Goal: Information Seeking & Learning: Check status

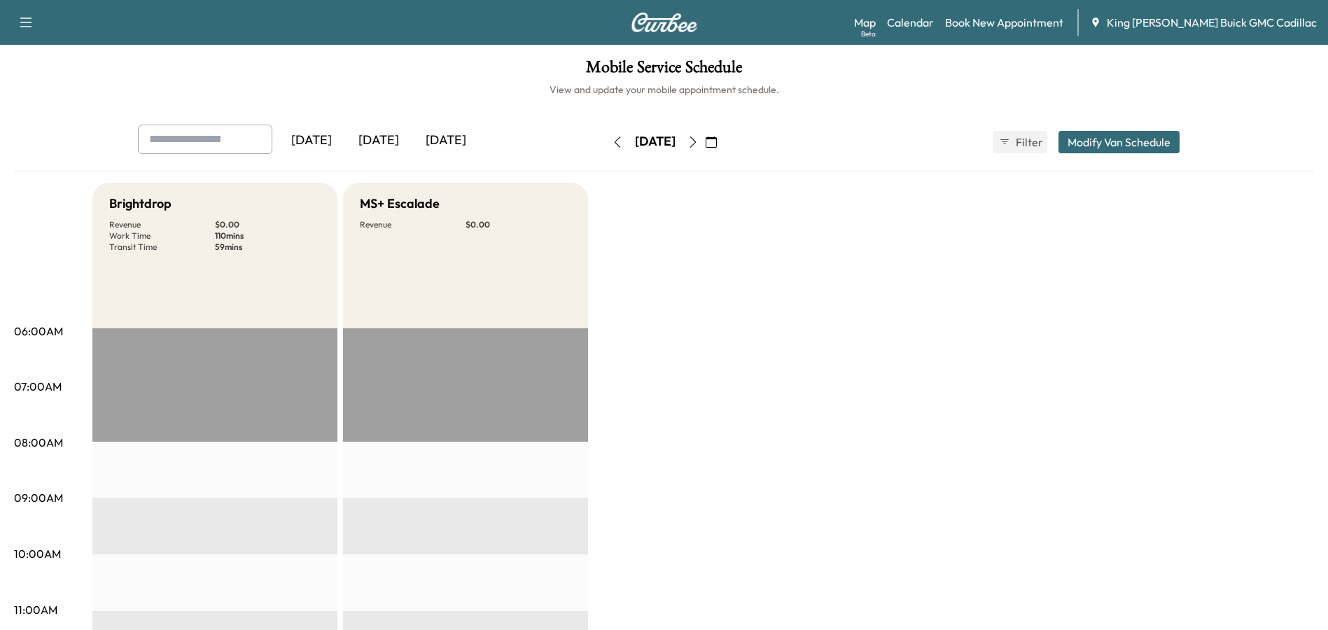
click at [699, 146] on icon "button" at bounding box center [693, 142] width 11 height 11
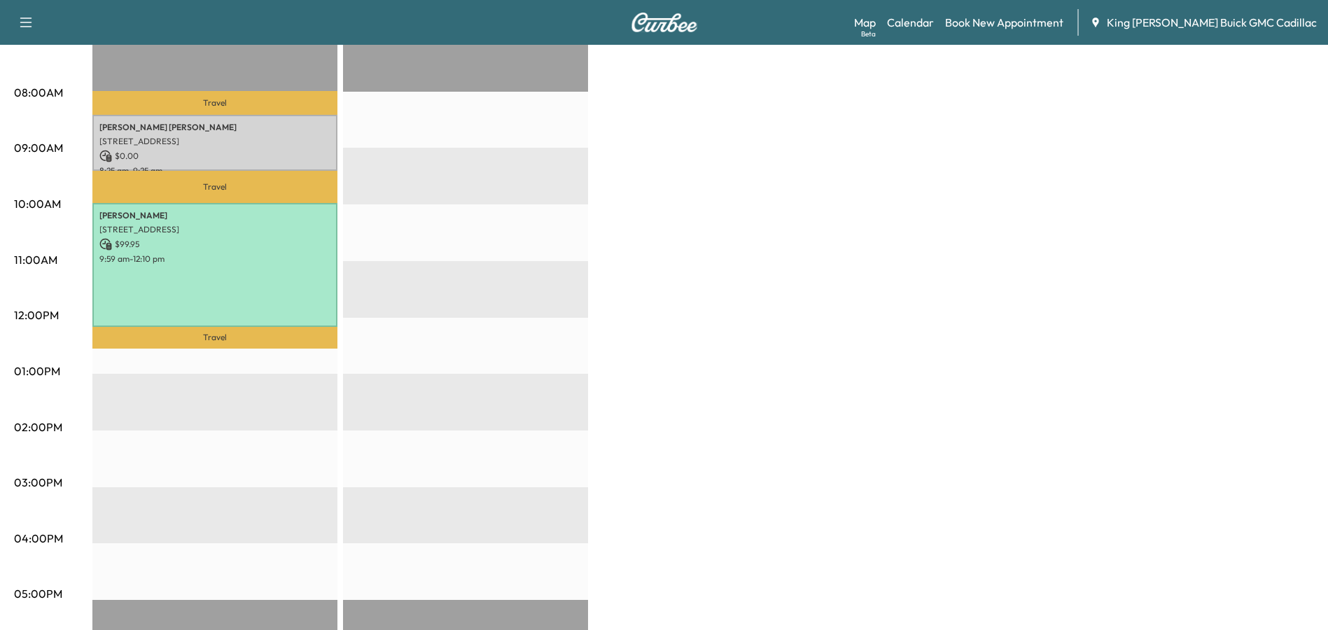
scroll to position [140, 0]
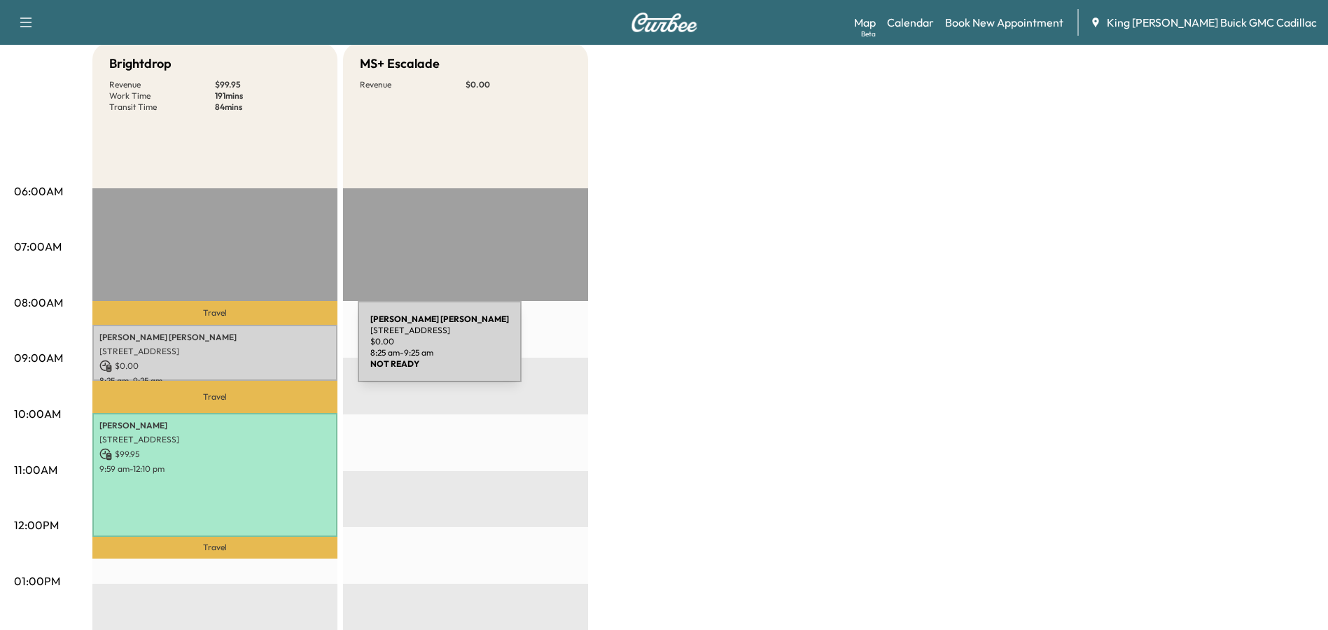
click at [253, 350] on p "[STREET_ADDRESS]" at bounding box center [214, 351] width 231 height 11
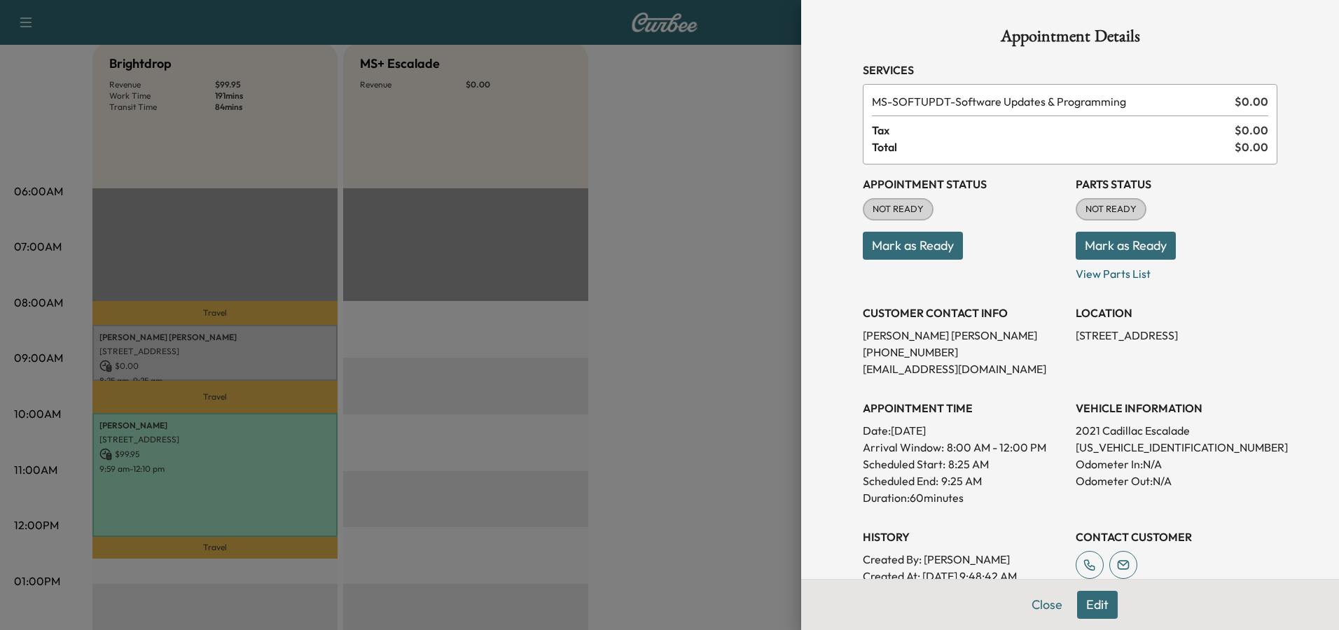
click at [288, 480] on div at bounding box center [669, 315] width 1339 height 630
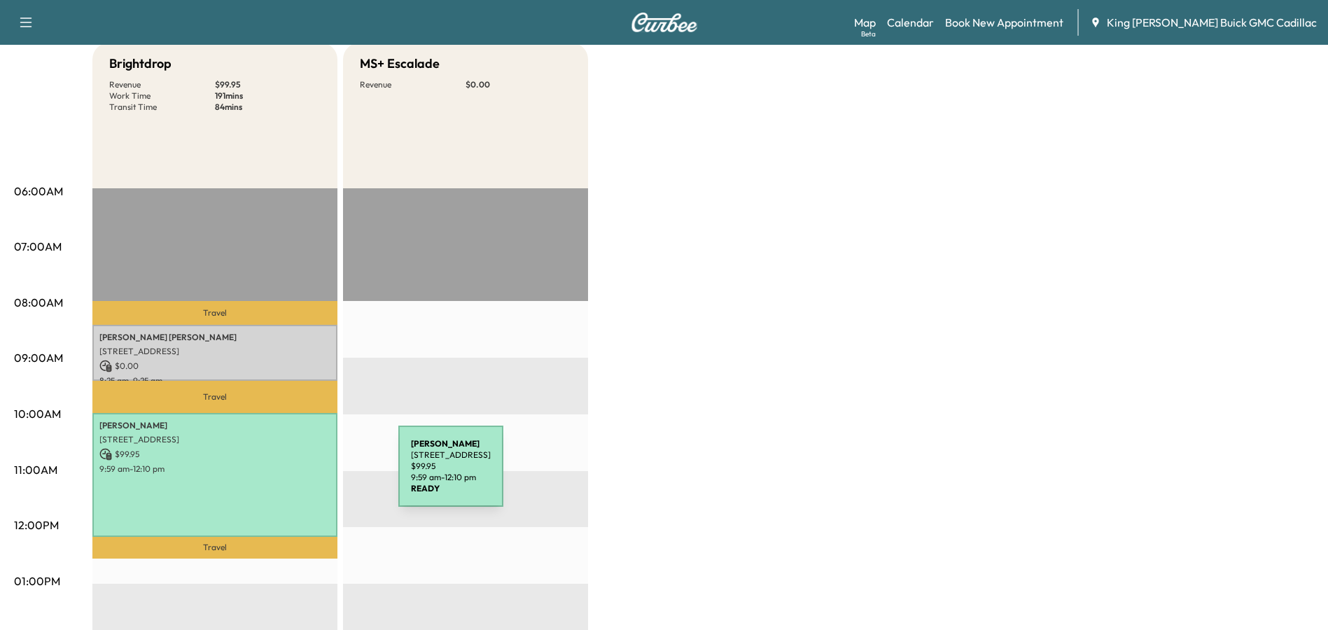
click at [294, 473] on div "[PERSON_NAME] [STREET_ADDRESS] $ 99.95 9:59 am - 12:10 pm" at bounding box center [214, 474] width 245 height 123
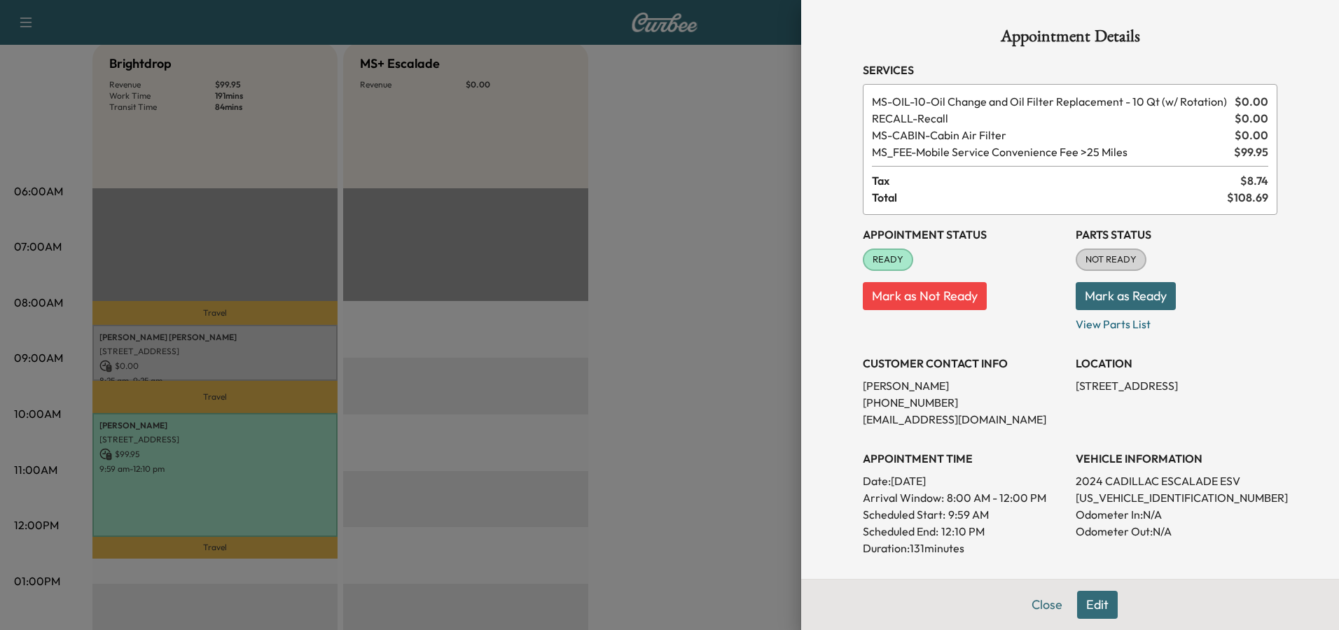
click at [994, 80] on div "Appointment Details Services MS-OIL-10 - Oil Change and Oil Filter Replacement …" at bounding box center [1070, 404] width 448 height 809
drag, startPoint x: 1019, startPoint y: 602, endPoint x: 1015, endPoint y: 590, distance: 11.7
click at [1022, 600] on button "Close" at bounding box center [1046, 605] width 49 height 28
